Goal: Task Accomplishment & Management: Manage account settings

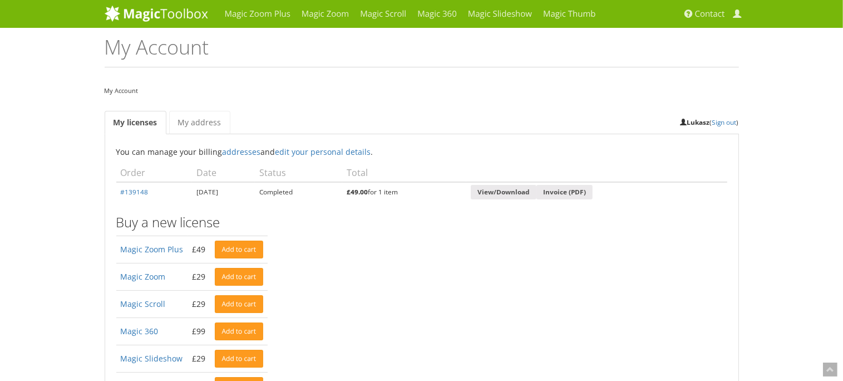
scroll to position [58, 0]
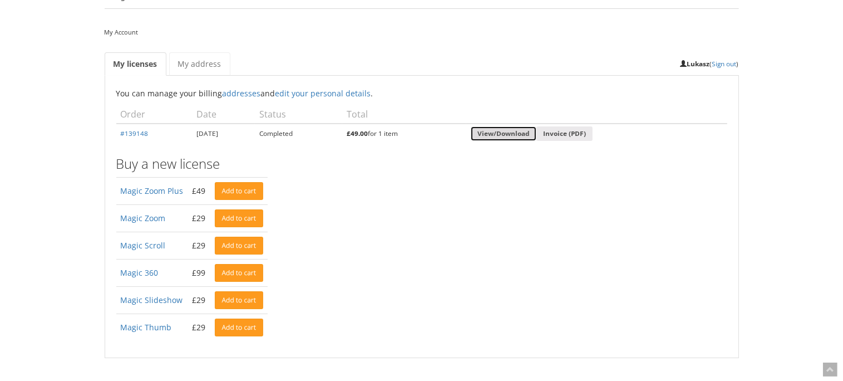
click at [533, 133] on link "View/Download" at bounding box center [504, 133] width 66 height 15
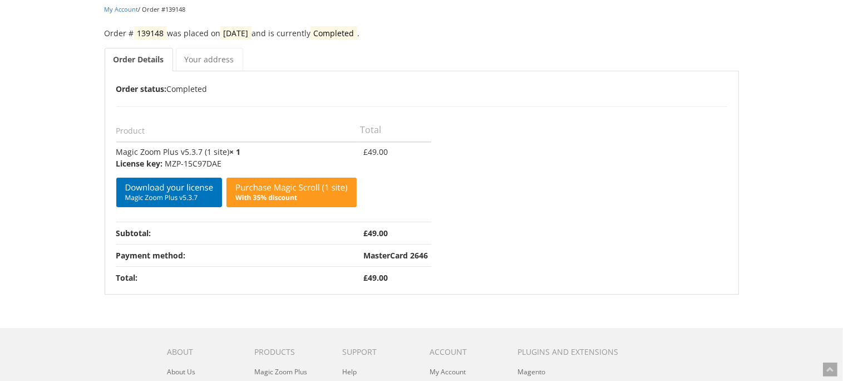
scroll to position [58, 0]
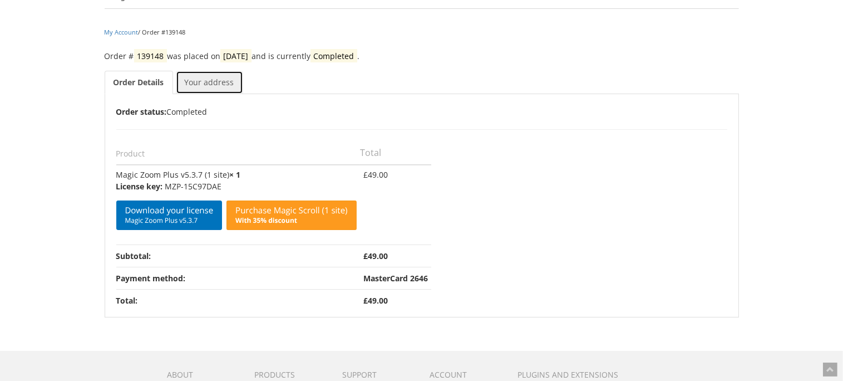
click at [216, 79] on link "Your address" at bounding box center [209, 82] width 67 height 23
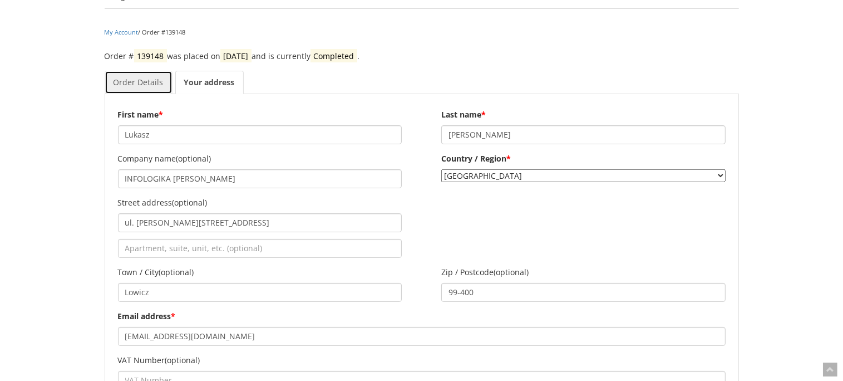
click at [128, 77] on link "Order Details" at bounding box center [139, 82] width 68 height 23
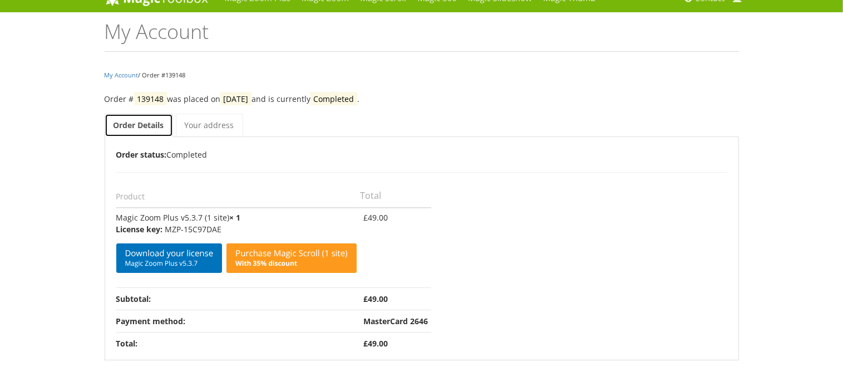
scroll to position [0, 0]
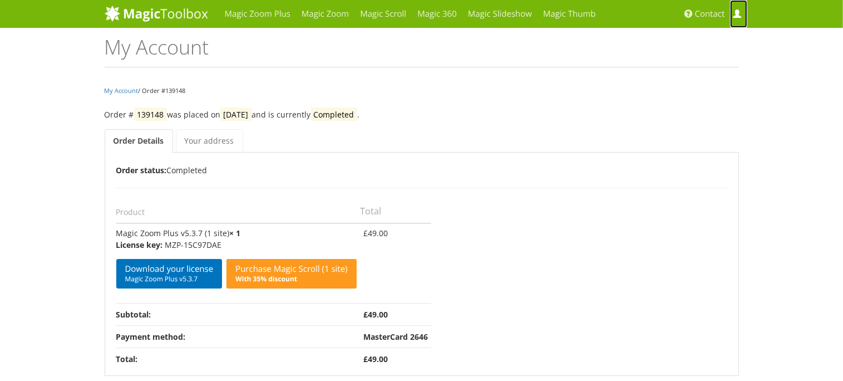
click at [735, 11] on span at bounding box center [737, 14] width 8 height 8
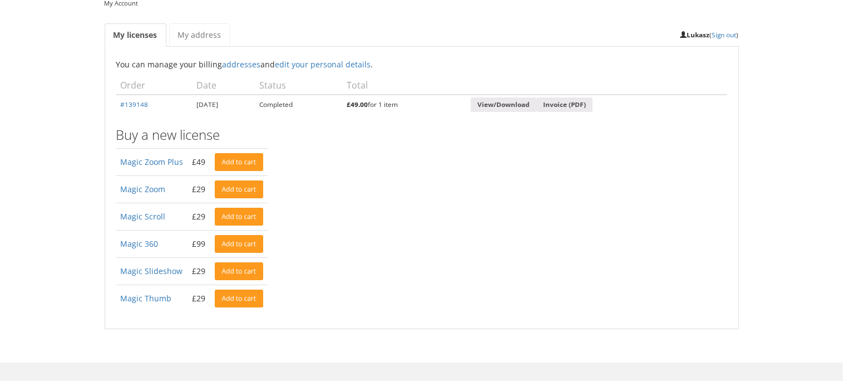
scroll to position [41, 0]
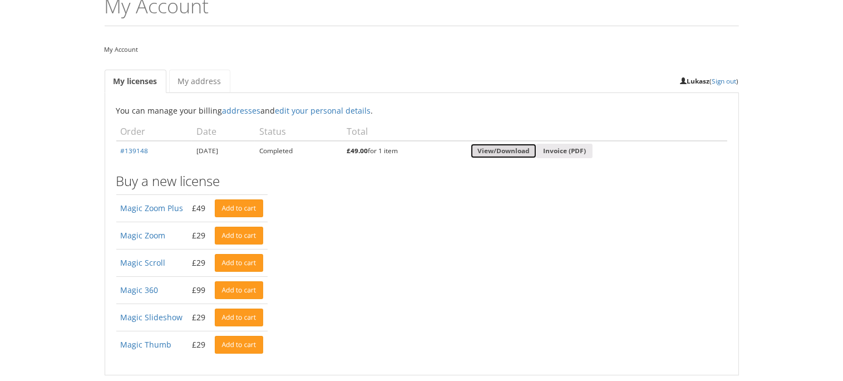
click at [531, 150] on link "View/Download" at bounding box center [504, 151] width 66 height 15
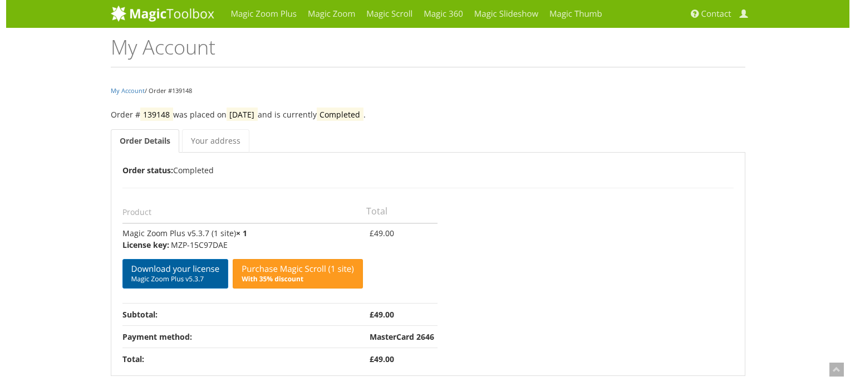
scroll to position [59, 0]
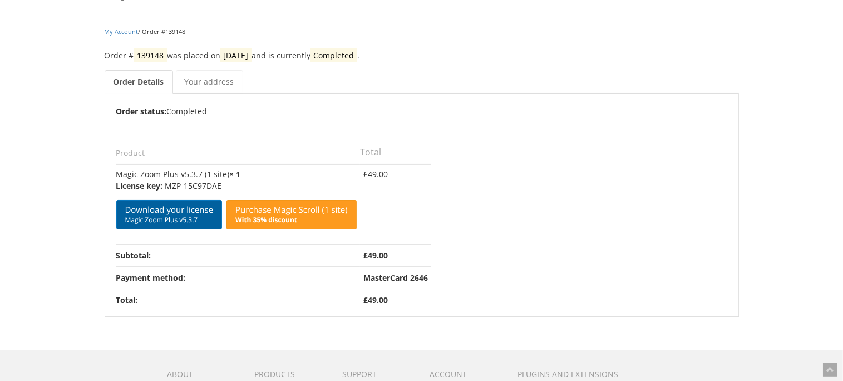
click at [177, 212] on link "Download your license Magic Zoom Plus v5.3.7" at bounding box center [169, 215] width 106 height 30
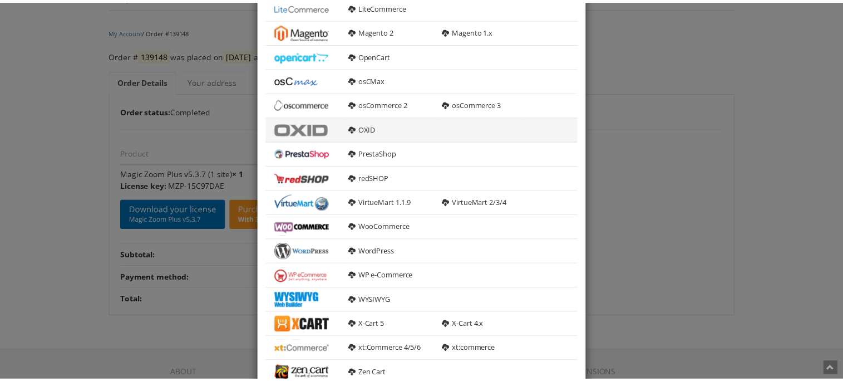
scroll to position [359, 0]
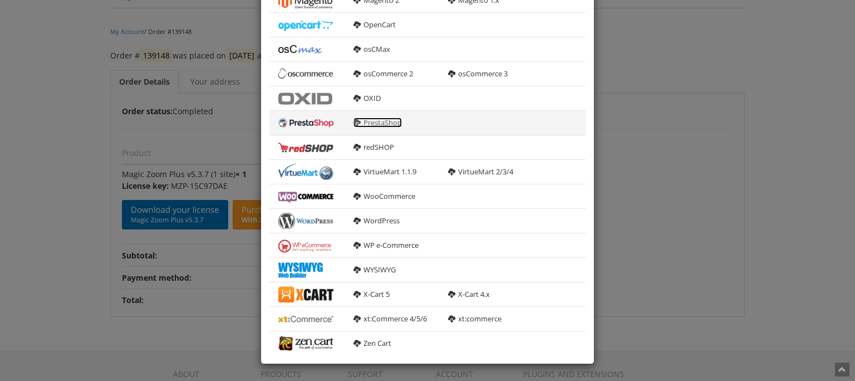
click at [374, 119] on link "PrestaShop" at bounding box center [378, 122] width 48 height 10
click at [774, 51] on div "× Download Magic Zoom Plus 5.3.7 General HTML version For manual integration ma…" at bounding box center [427, 190] width 855 height 381
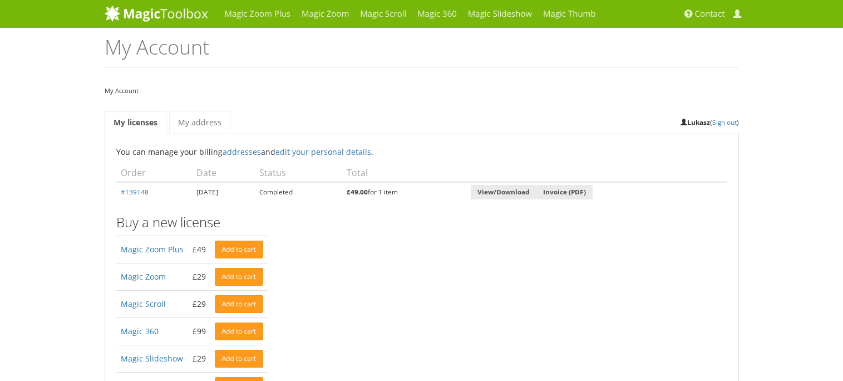
scroll to position [41, 0]
